Goal: Task Accomplishment & Management: Complete application form

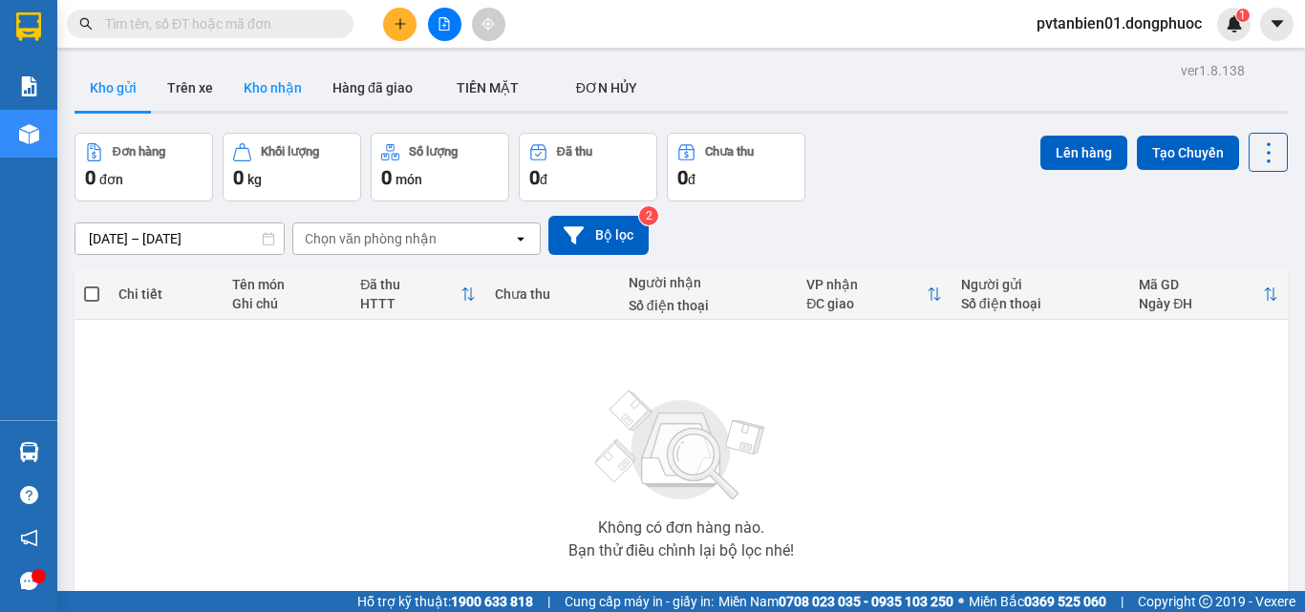
click at [281, 82] on button "Kho nhận" at bounding box center [272, 88] width 89 height 46
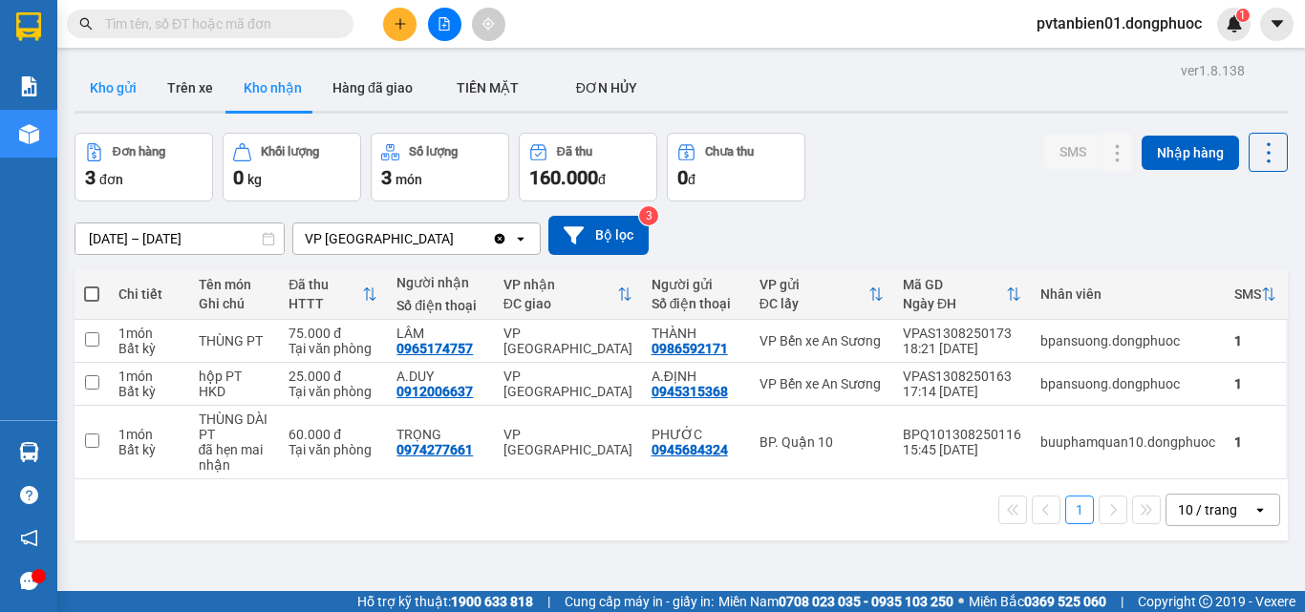
click at [126, 82] on button "Kho gửi" at bounding box center [112, 88] width 77 height 46
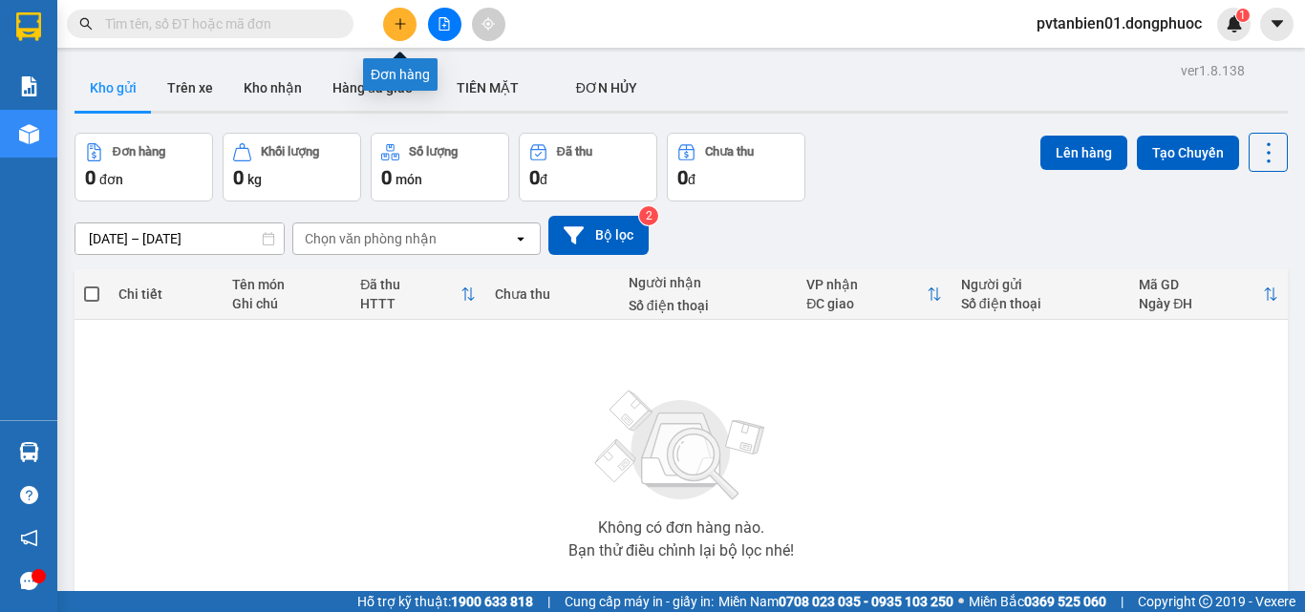
click at [397, 26] on icon "plus" at bounding box center [399, 23] width 13 height 13
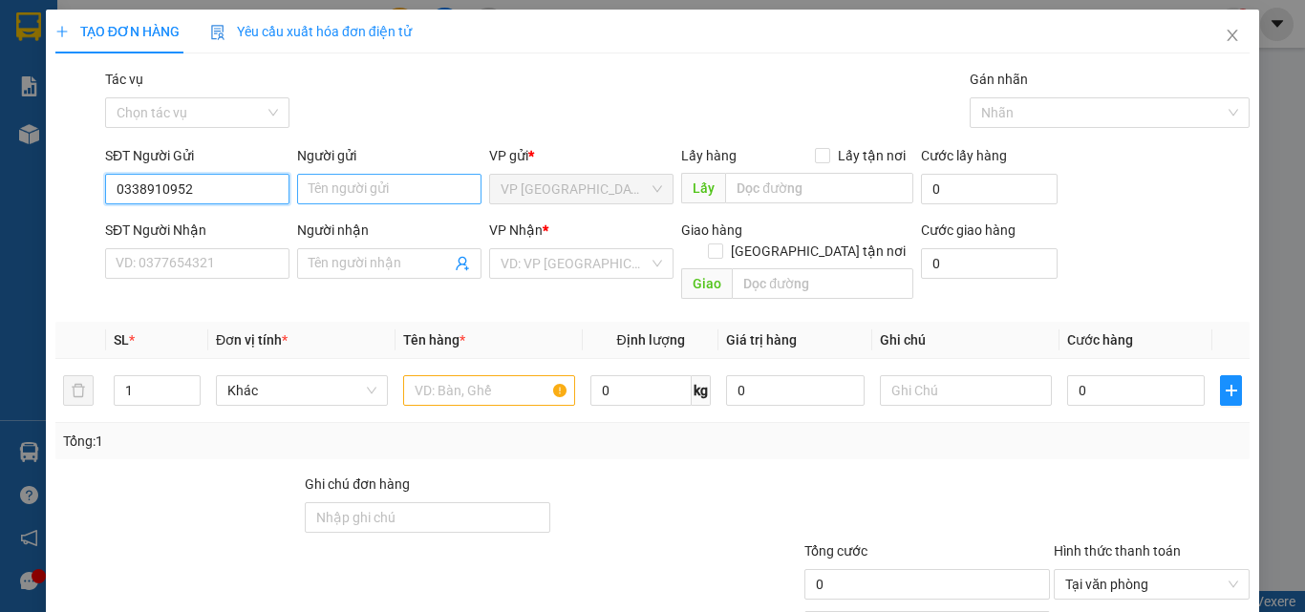
type input "0338910952"
click at [393, 181] on input "Người gửi" at bounding box center [389, 189] width 184 height 31
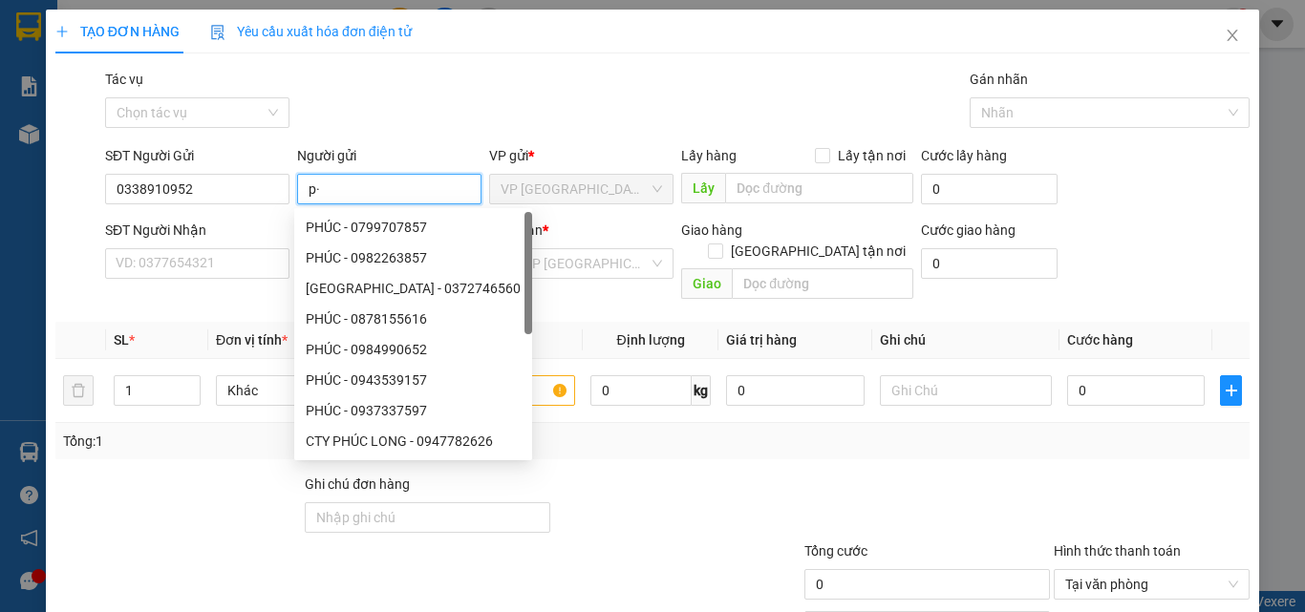
type input "p"
type input "PHÚC"
click at [600, 322] on th "Định lượng" at bounding box center [651, 340] width 136 height 37
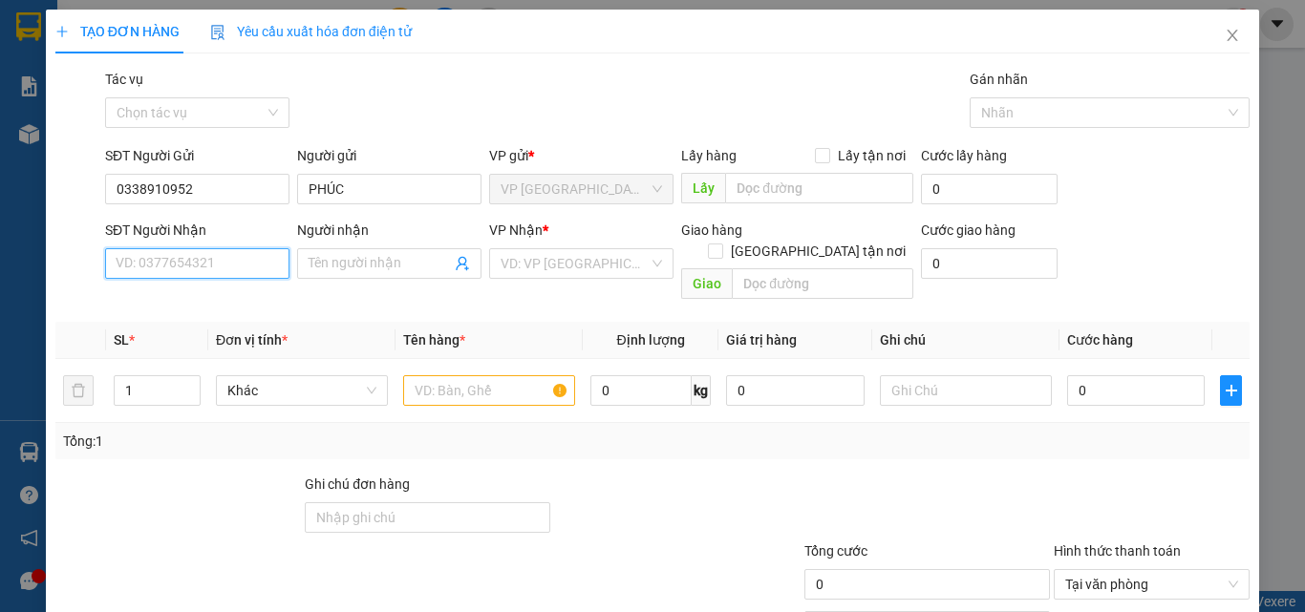
drag, startPoint x: 194, startPoint y: 268, endPoint x: 254, endPoint y: 259, distance: 60.9
click at [195, 267] on input "SĐT Người Nhận" at bounding box center [197, 263] width 184 height 31
type input "0968491892"
click at [329, 266] on input "Người nhận" at bounding box center [379, 263] width 142 height 21
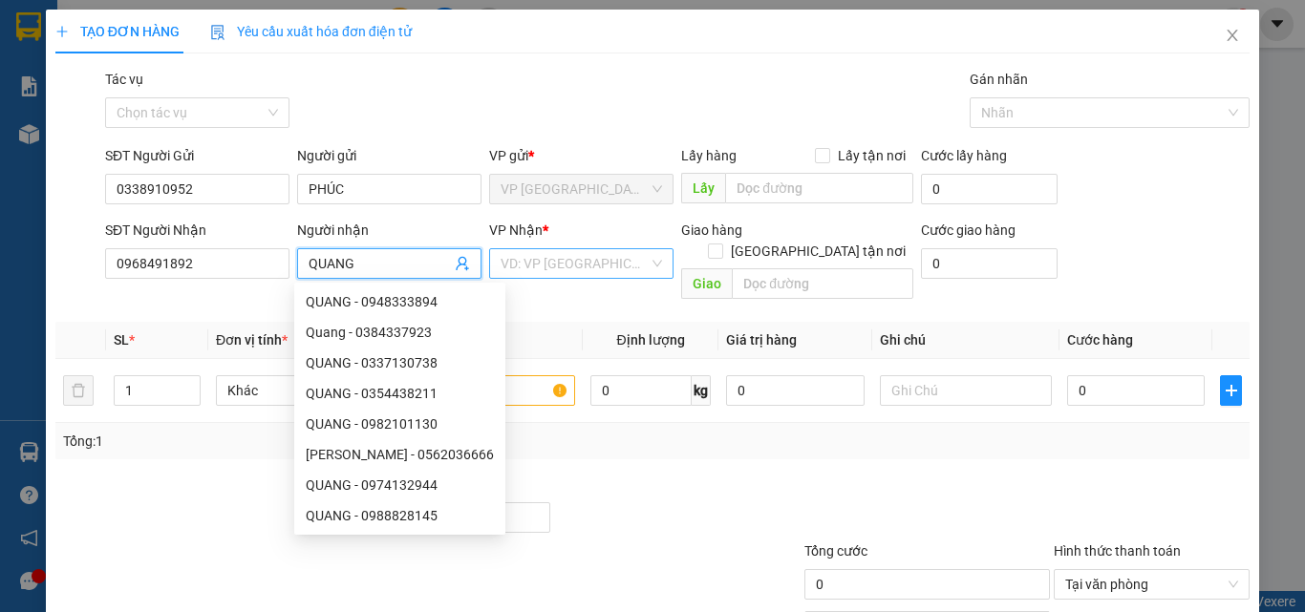
type input "QUANG"
click at [562, 270] on input "search" at bounding box center [574, 263] width 148 height 29
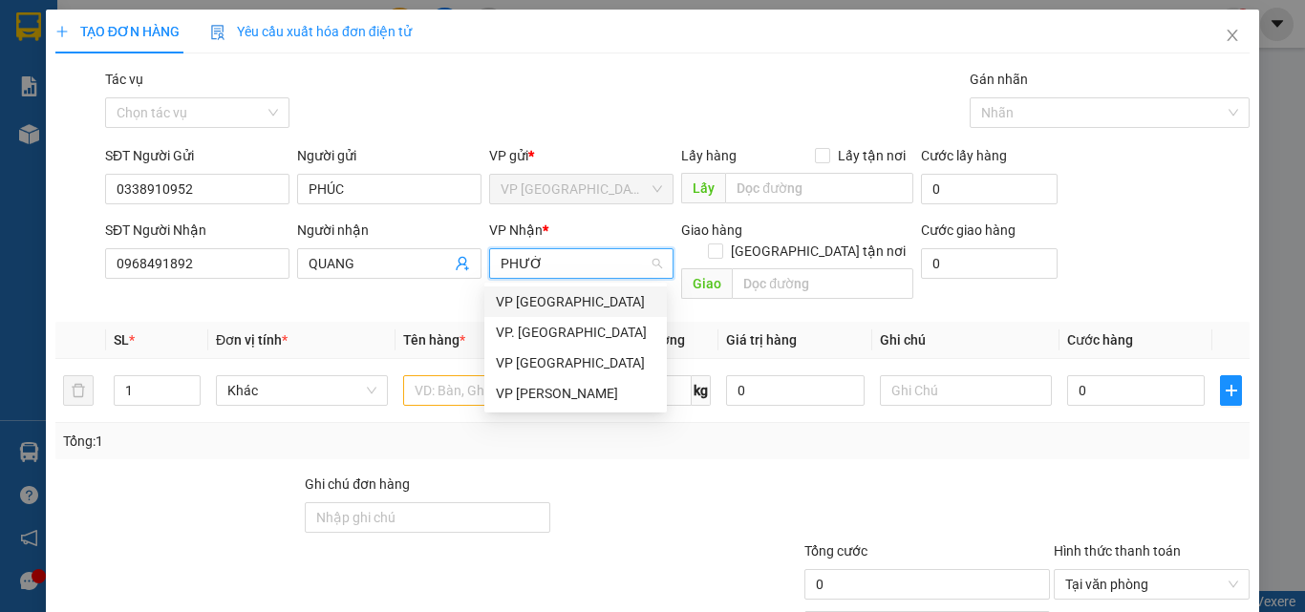
type input "PHƯỚC"
click at [551, 302] on div "VP Phước Đông" at bounding box center [575, 301] width 159 height 21
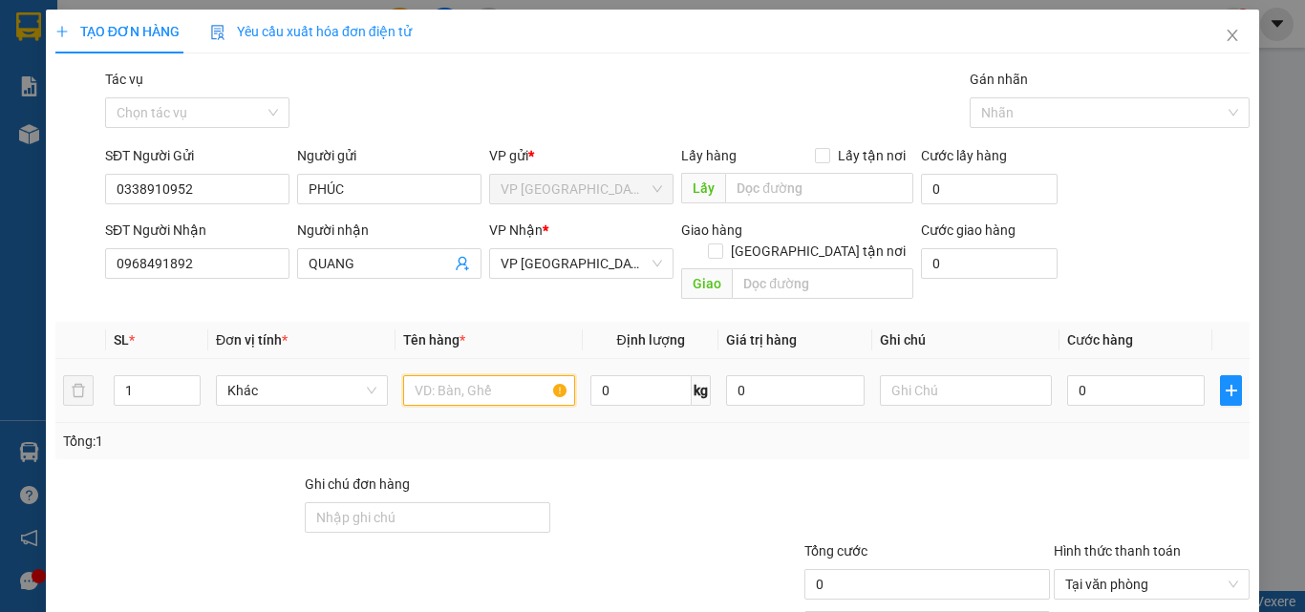
click at [487, 375] on input "text" at bounding box center [489, 390] width 172 height 31
type input "1 BỌC"
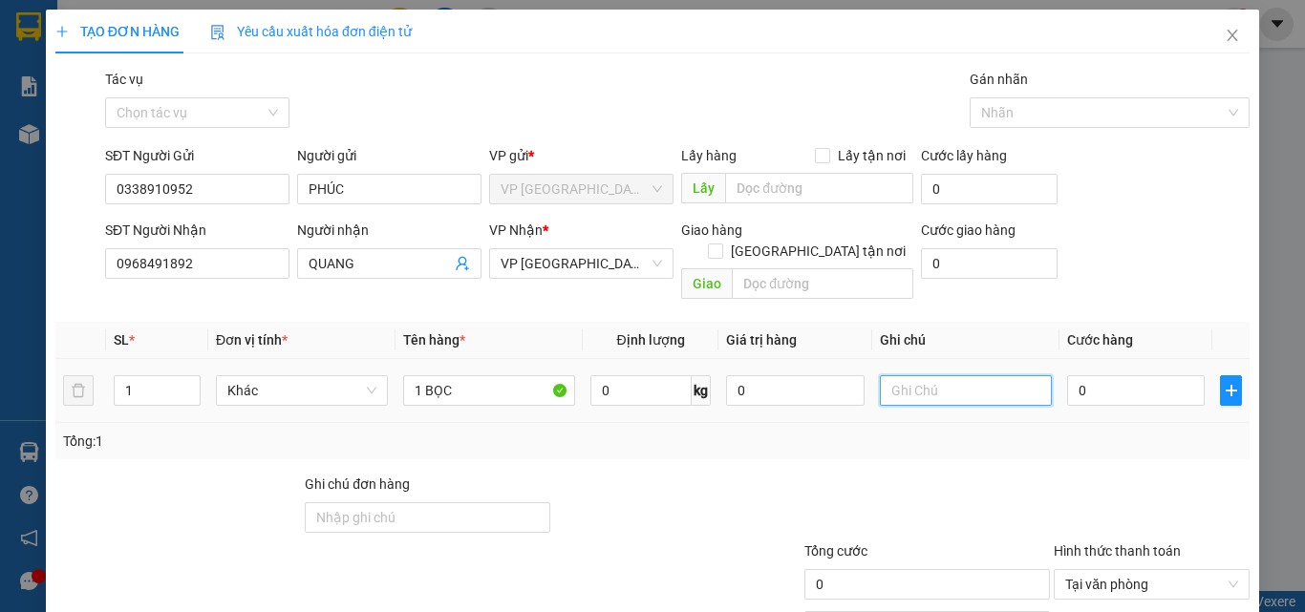
click at [941, 375] on input "text" at bounding box center [966, 390] width 172 height 31
type input "HKĐ"
click at [1082, 375] on input "0" at bounding box center [1136, 390] width 138 height 31
type input "2"
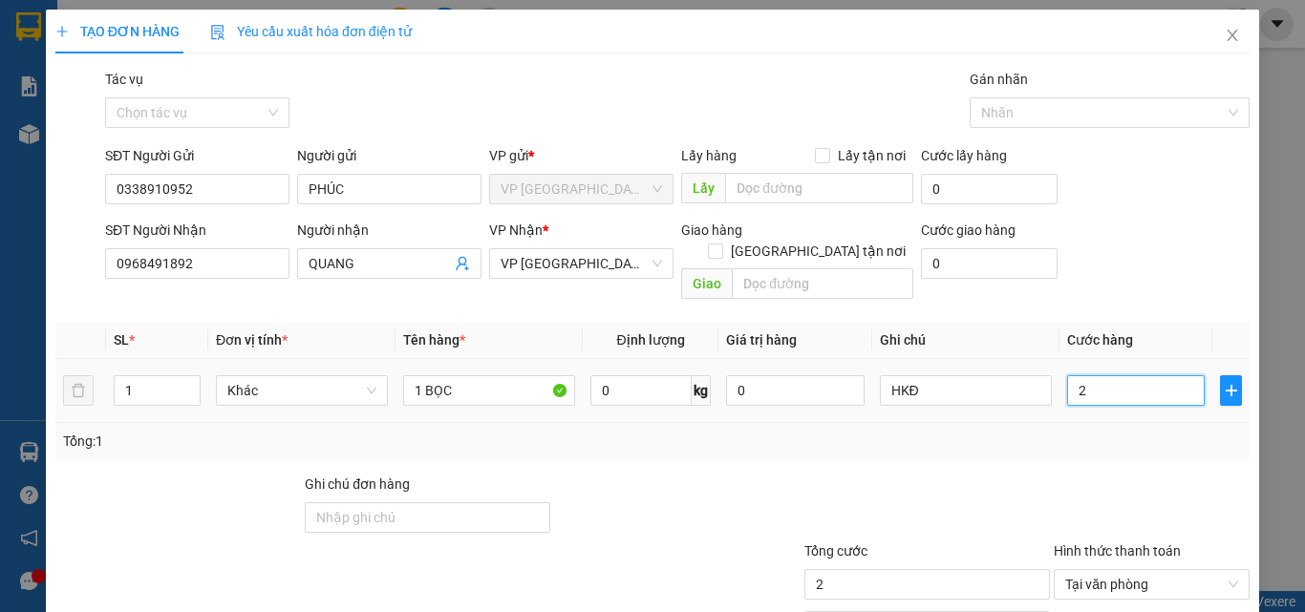
type input "25"
type input "25.000"
click at [1052, 423] on div "Tổng: 1" at bounding box center [652, 441] width 1194 height 36
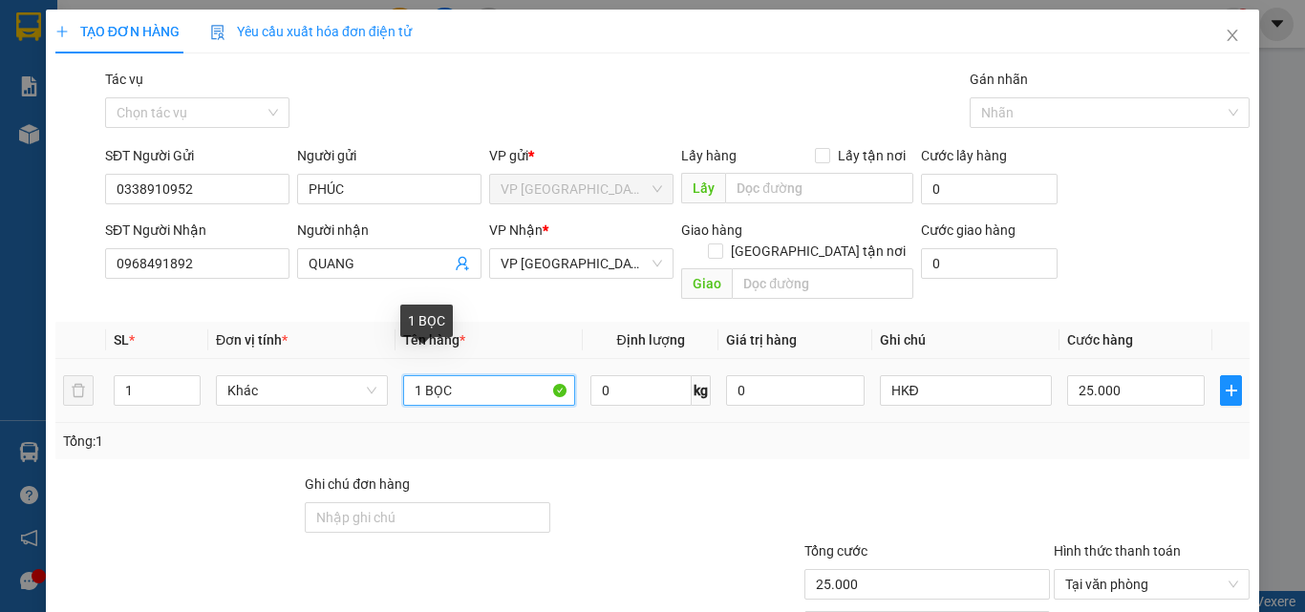
click at [470, 377] on input "1 BỌC" at bounding box center [489, 390] width 172 height 31
type input "1 BỌC PT"
drag, startPoint x: 663, startPoint y: 502, endPoint x: 0, endPoint y: 460, distance: 664.1
click at [662, 502] on div at bounding box center [676, 507] width 249 height 67
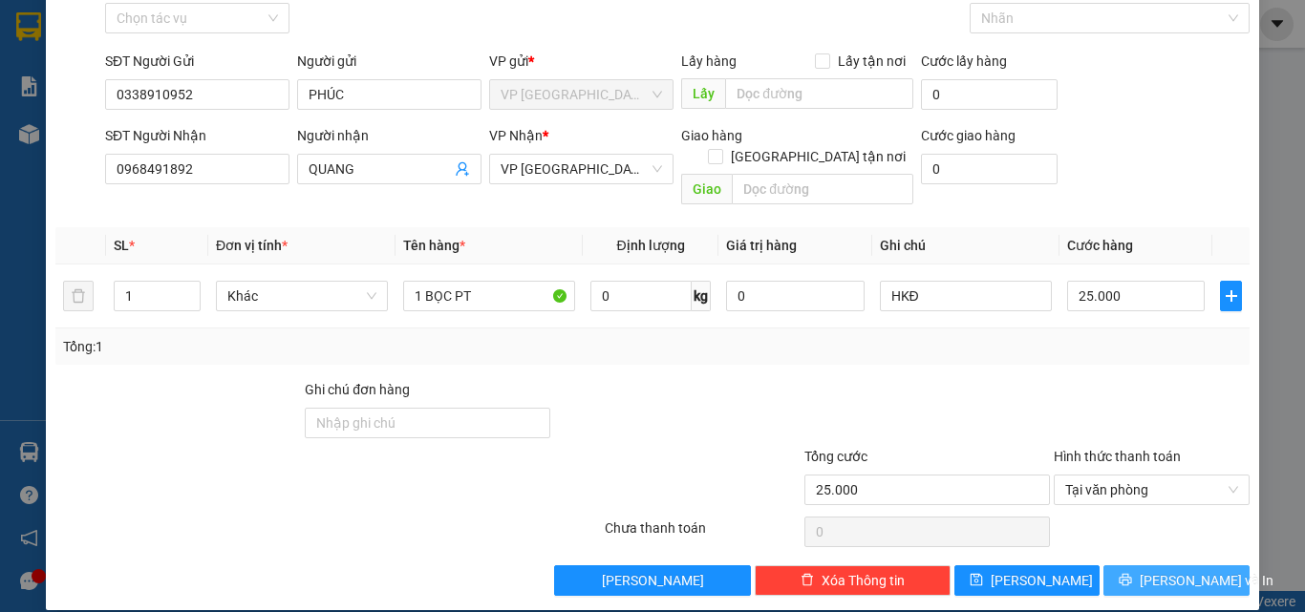
click at [1168, 570] on span "Lưu và In" at bounding box center [1206, 580] width 134 height 21
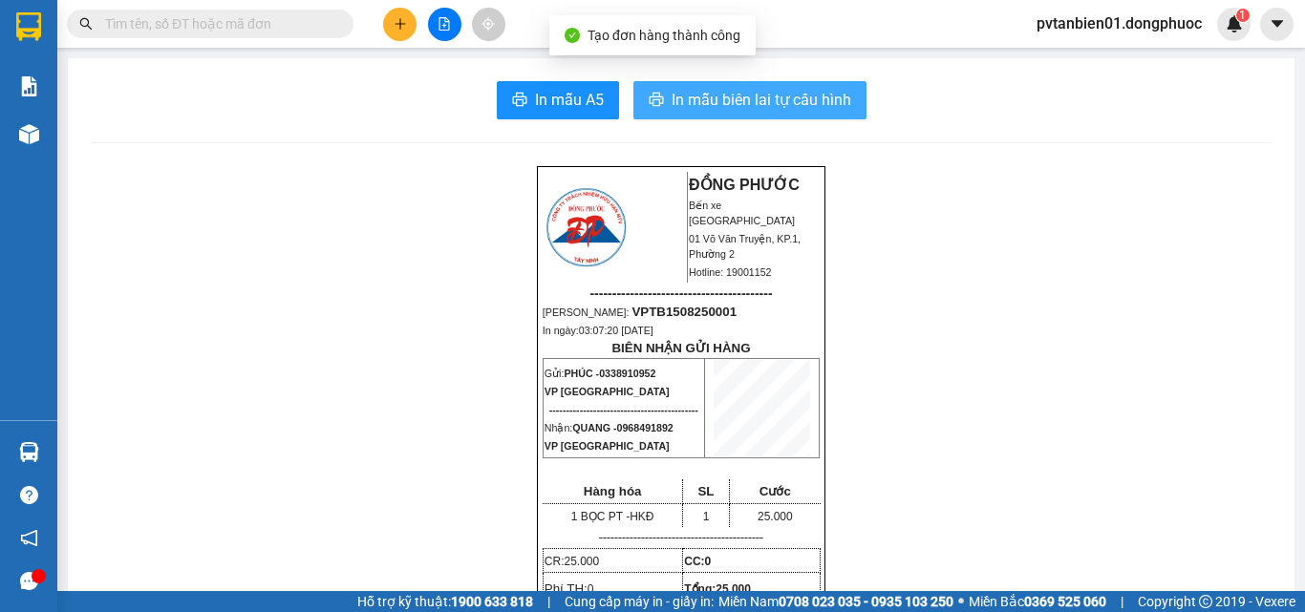
click at [743, 107] on span "In mẫu biên lai tự cấu hình" at bounding box center [761, 100] width 180 height 24
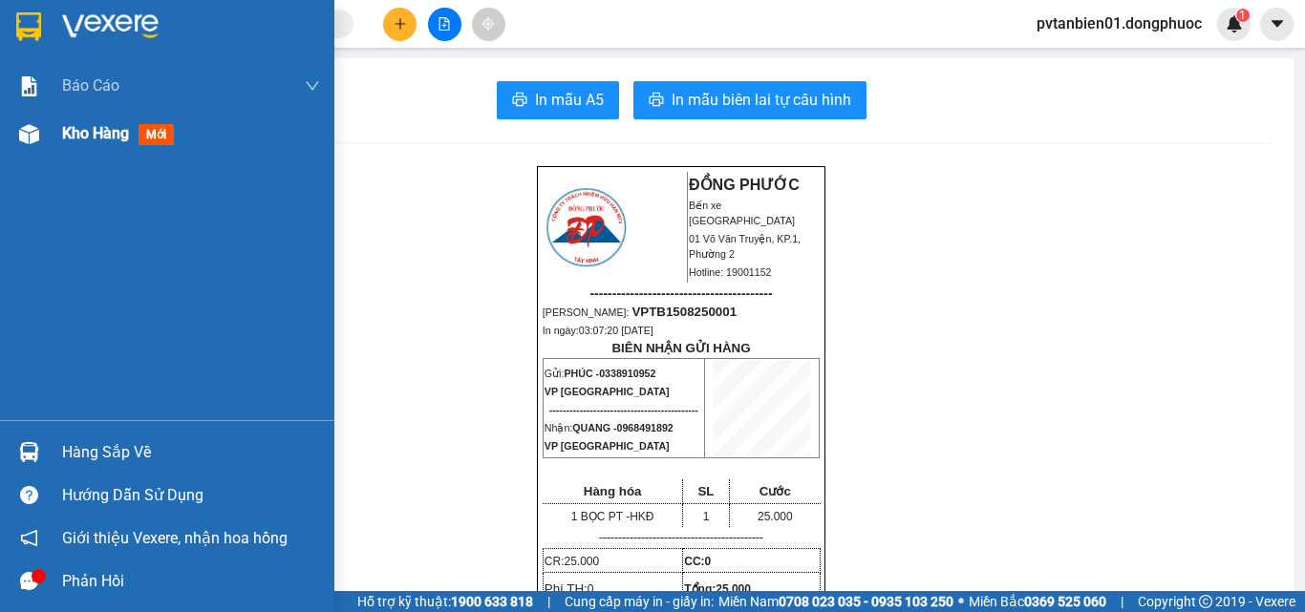
click at [73, 140] on span "Kho hàng" at bounding box center [95, 133] width 67 height 18
